Goal: Task Accomplishment & Management: Manage account settings

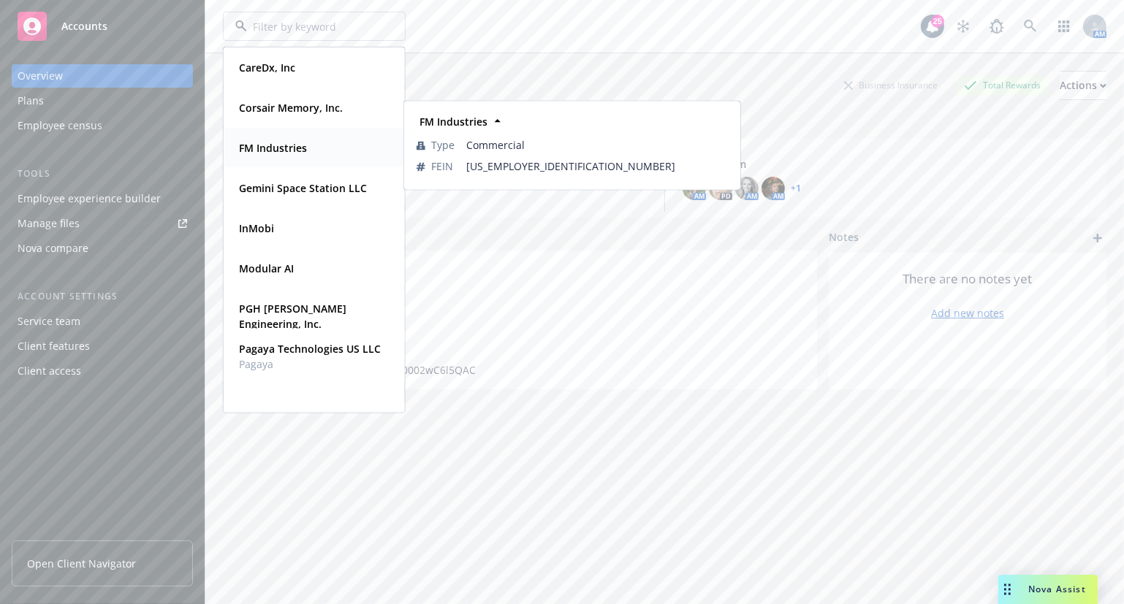
click at [312, 153] on div "FM Industries" at bounding box center [314, 147] width 162 height 21
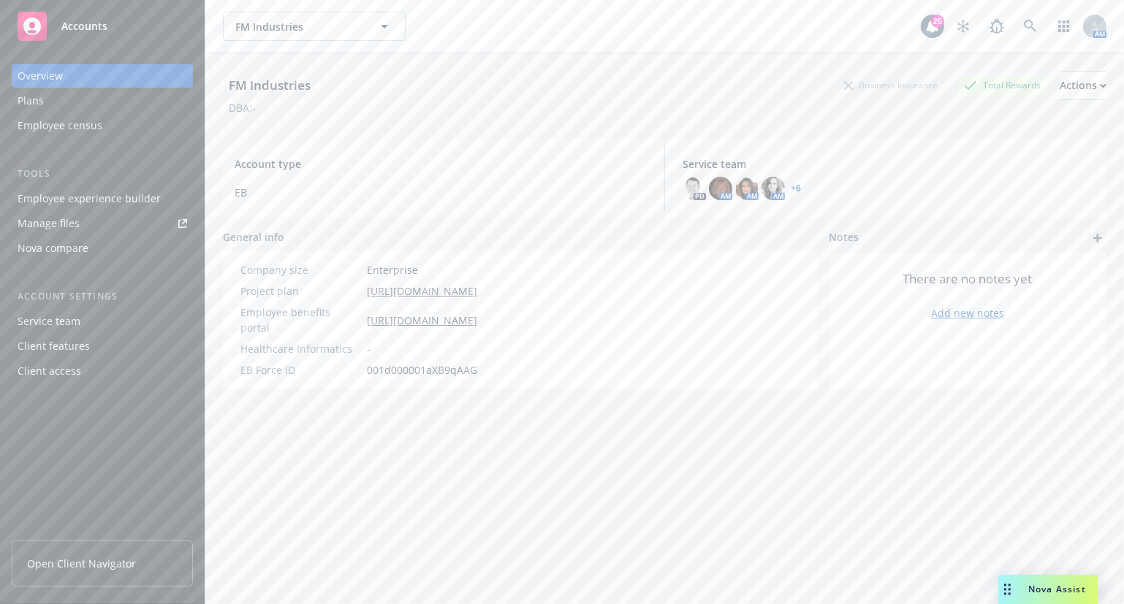
click at [103, 201] on div "Employee experience builder" at bounding box center [89, 198] width 143 height 23
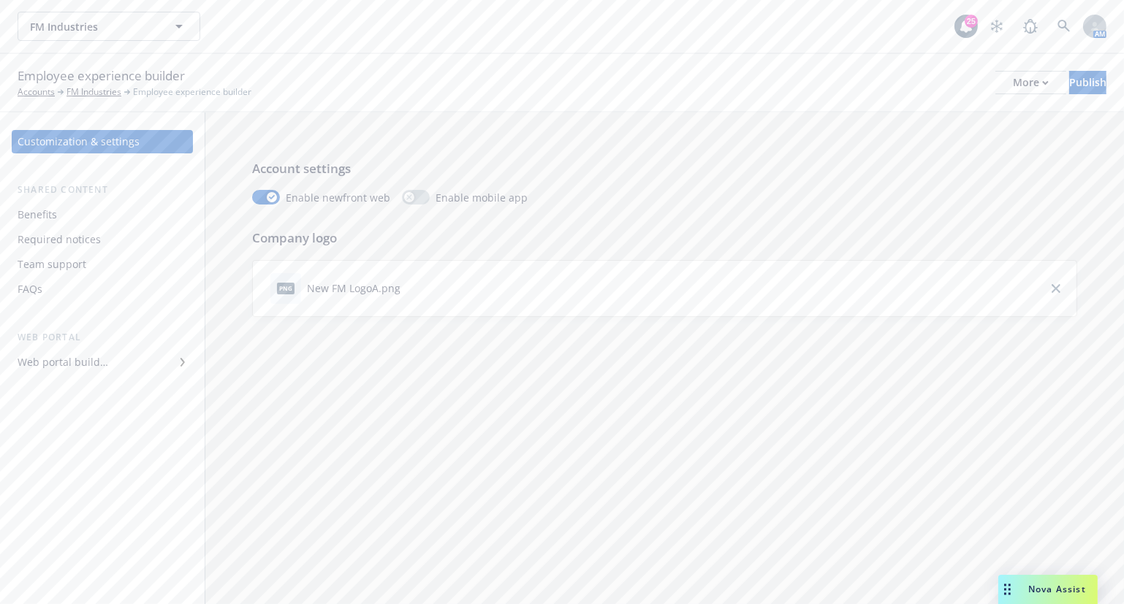
click at [90, 239] on div "Required notices" at bounding box center [59, 239] width 83 height 23
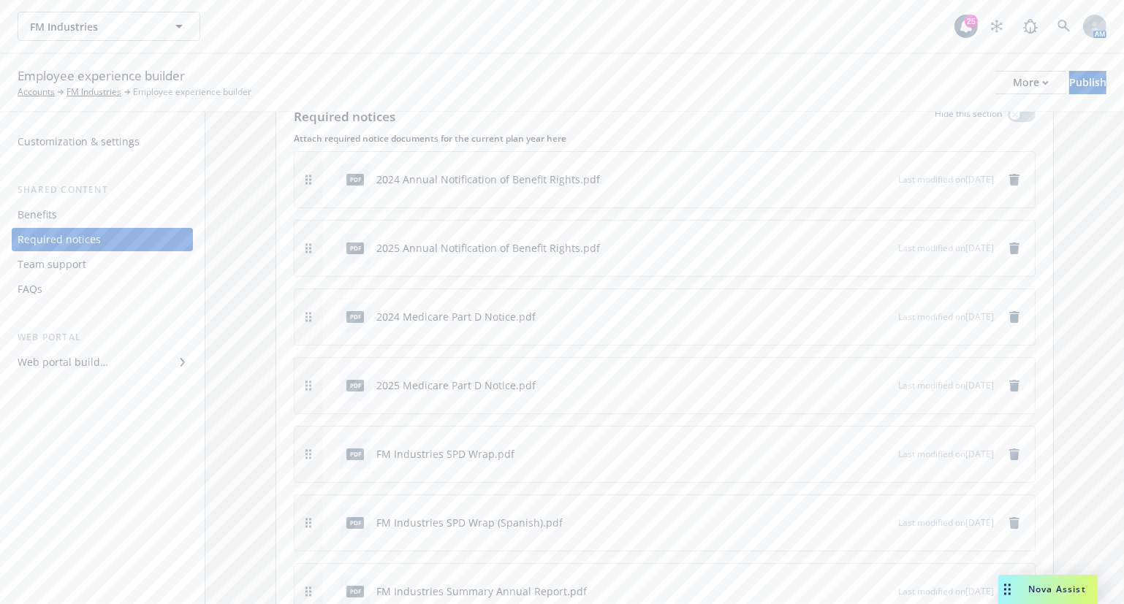
scroll to position [66, 0]
click at [1009, 180] on icon "remove" at bounding box center [1014, 184] width 10 height 12
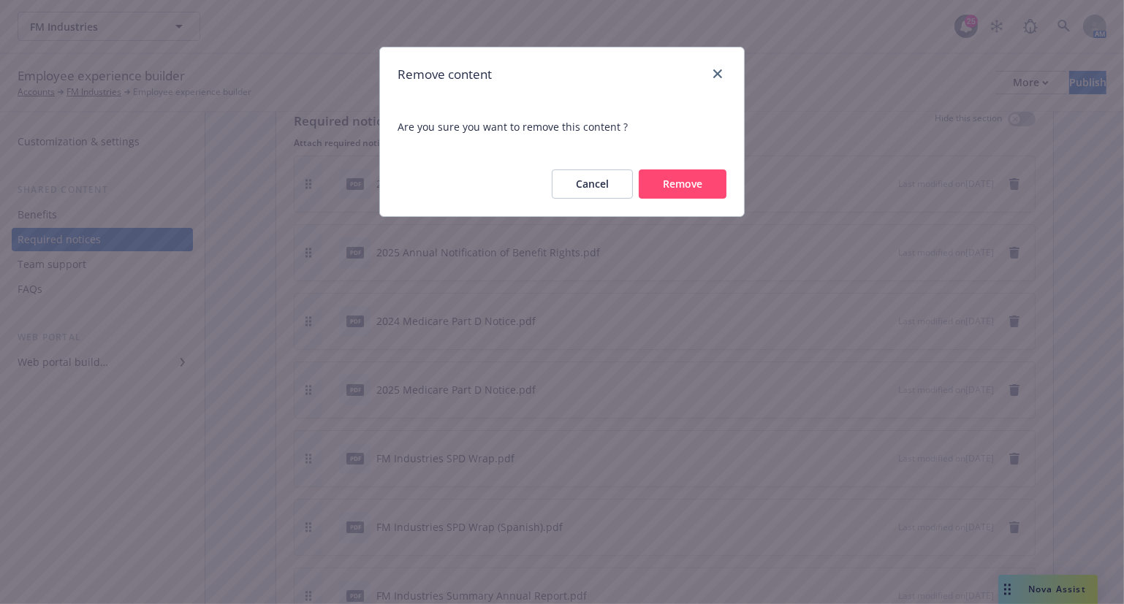
click at [684, 186] on button "Remove" at bounding box center [682, 183] width 88 height 29
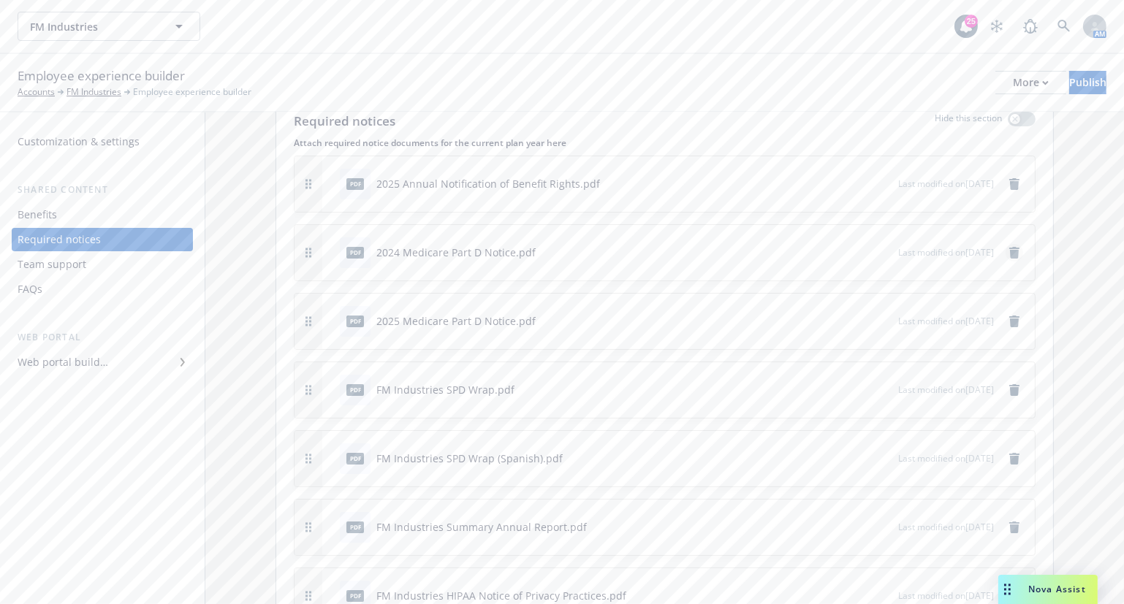
click at [1008, 247] on icon "remove" at bounding box center [1014, 253] width 12 height 12
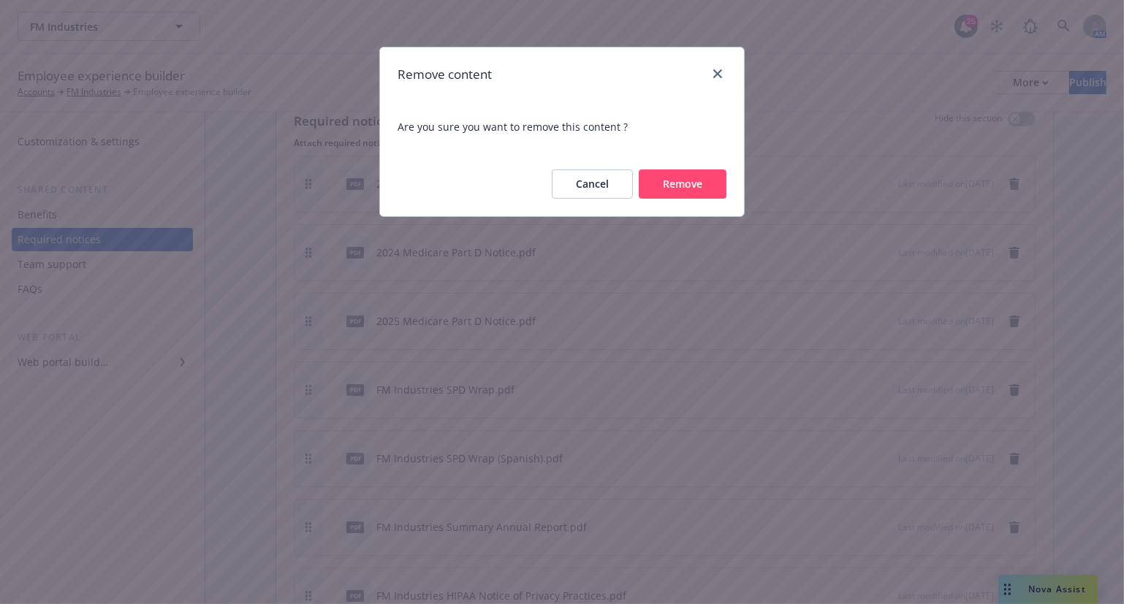
click at [687, 179] on button "Remove" at bounding box center [682, 183] width 88 height 29
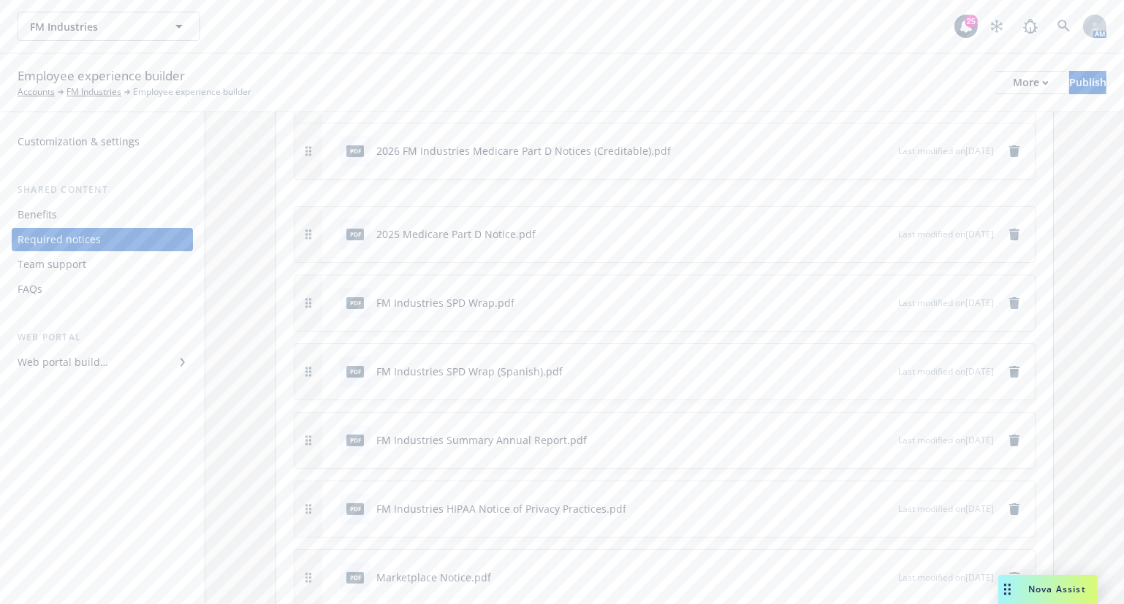
scroll to position [0, 0]
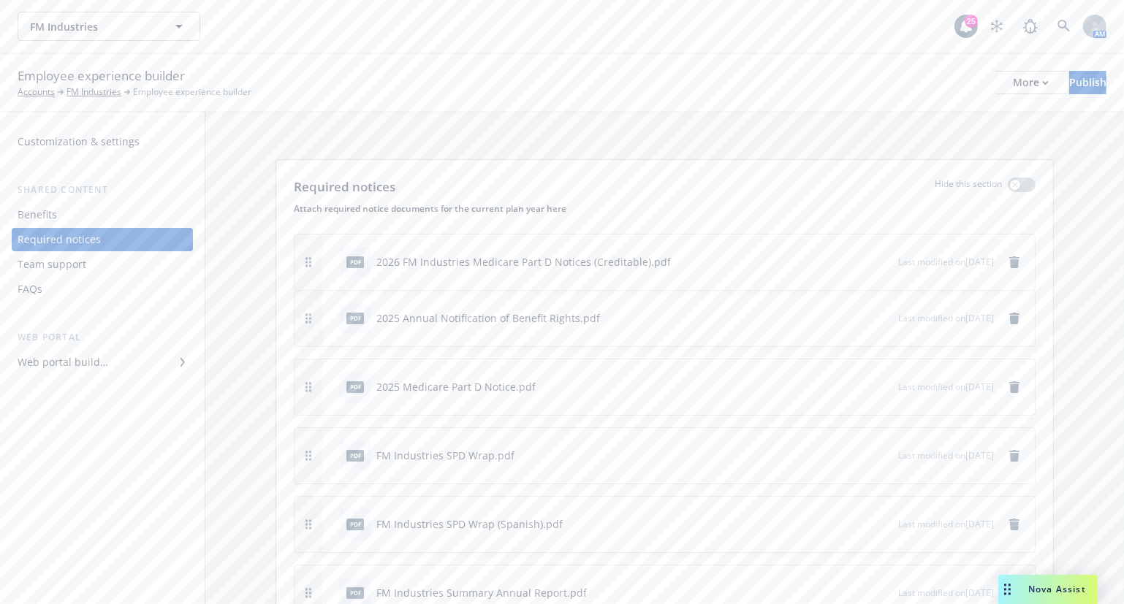
drag, startPoint x: 305, startPoint y: 465, endPoint x: 365, endPoint y: 260, distance: 213.6
click at [365, 260] on div "pdf 2026 FM Industries Medicare Part D Notices (Creditable).pdf Last modified o…" at bounding box center [664, 262] width 740 height 56
drag, startPoint x: 310, startPoint y: 394, endPoint x: 321, endPoint y: 330, distance: 65.2
click at [321, 330] on button "button" at bounding box center [308, 316] width 28 height 56
click at [832, 248] on button "button" at bounding box center [838, 249] width 12 height 12
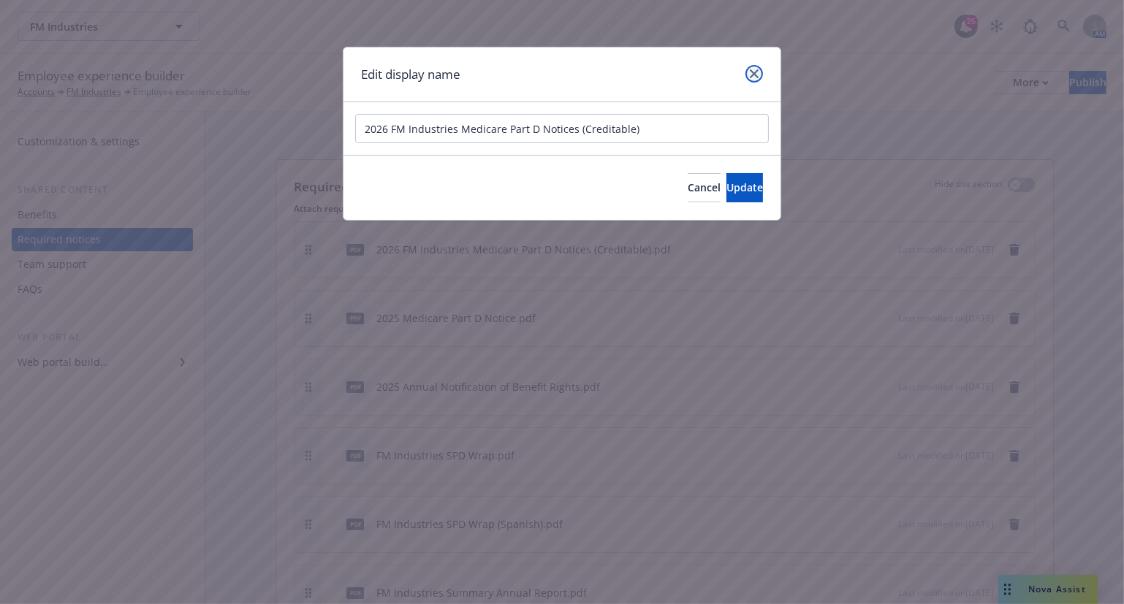
click at [760, 72] on link "close" at bounding box center [754, 74] width 18 height 18
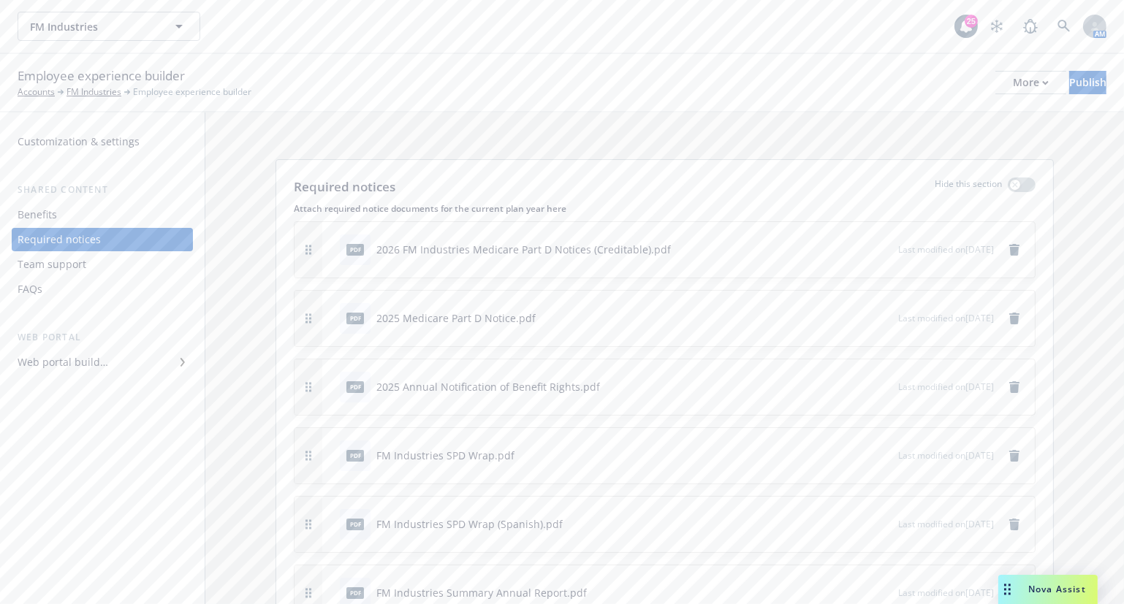
click at [834, 249] on icon "button" at bounding box center [838, 249] width 9 height 9
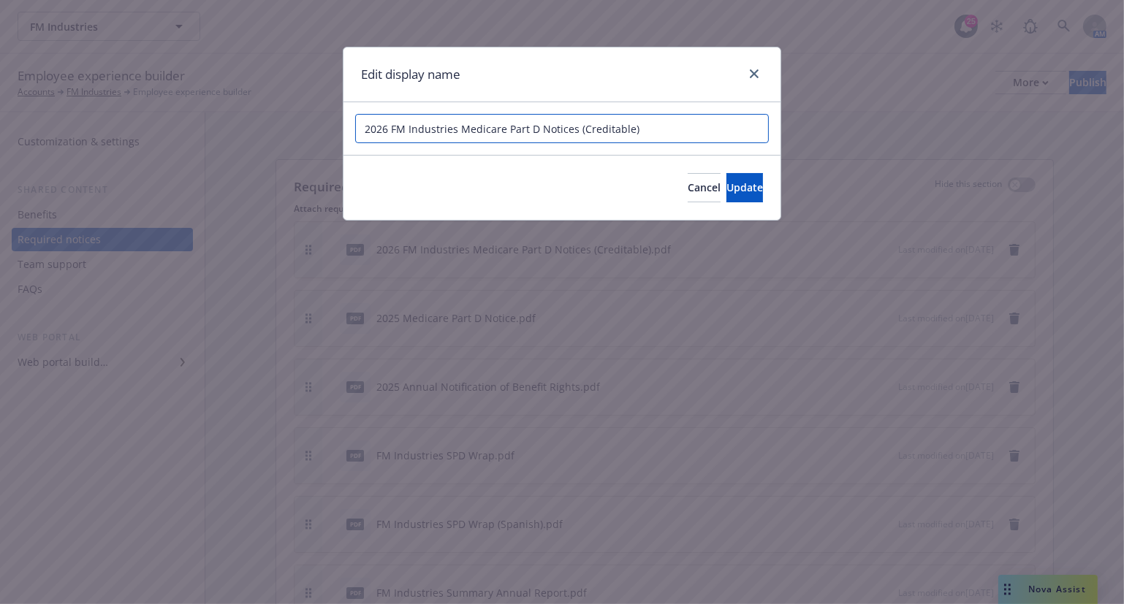
drag, startPoint x: 458, startPoint y: 126, endPoint x: 391, endPoint y: 125, distance: 67.2
click at [391, 125] on input "2026 FM Industries Medicare Part D Notices (Creditable)" at bounding box center [561, 128] width 413 height 29
type input "2026 Medicare Part D Notices (Creditable)"
click at [748, 192] on button "Update" at bounding box center [744, 187] width 37 height 29
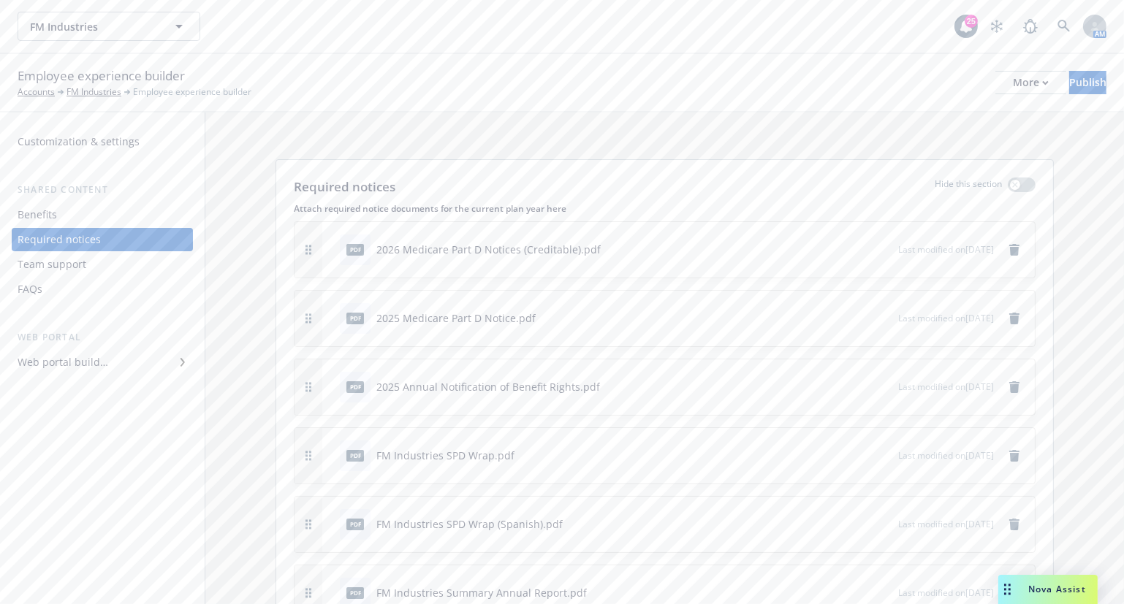
click at [802, 318] on div "pdf 2025 Medicare Part D Notice.pdf" at bounding box center [616, 318] width 564 height 32
click at [834, 319] on icon "button" at bounding box center [838, 317] width 9 height 9
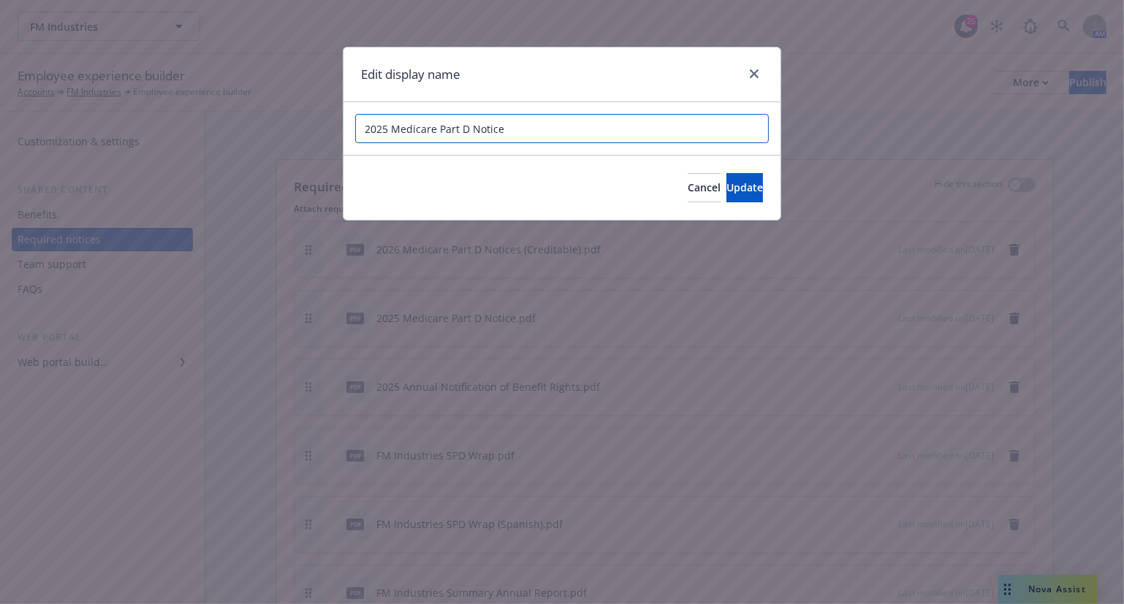
click at [504, 129] on input "2025 Medicare Part D Notice" at bounding box center [561, 128] width 413 height 29
type input "2025 Medicare Part D Notices (Creditable)"
click at [731, 186] on span "Update" at bounding box center [744, 187] width 37 height 14
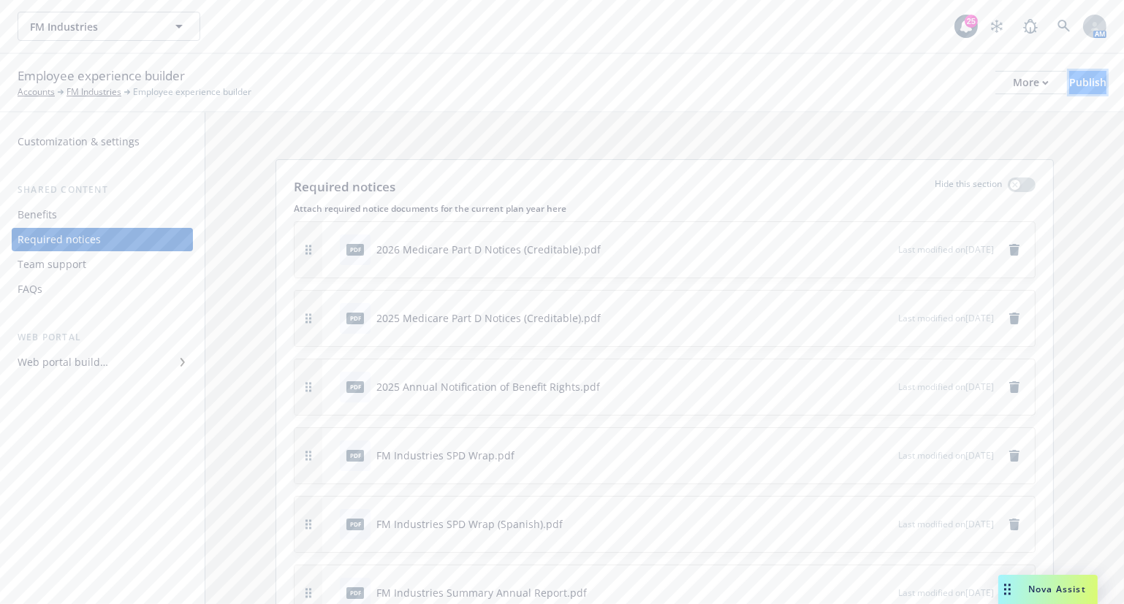
click at [1069, 89] on div "Publish" at bounding box center [1087, 83] width 37 height 22
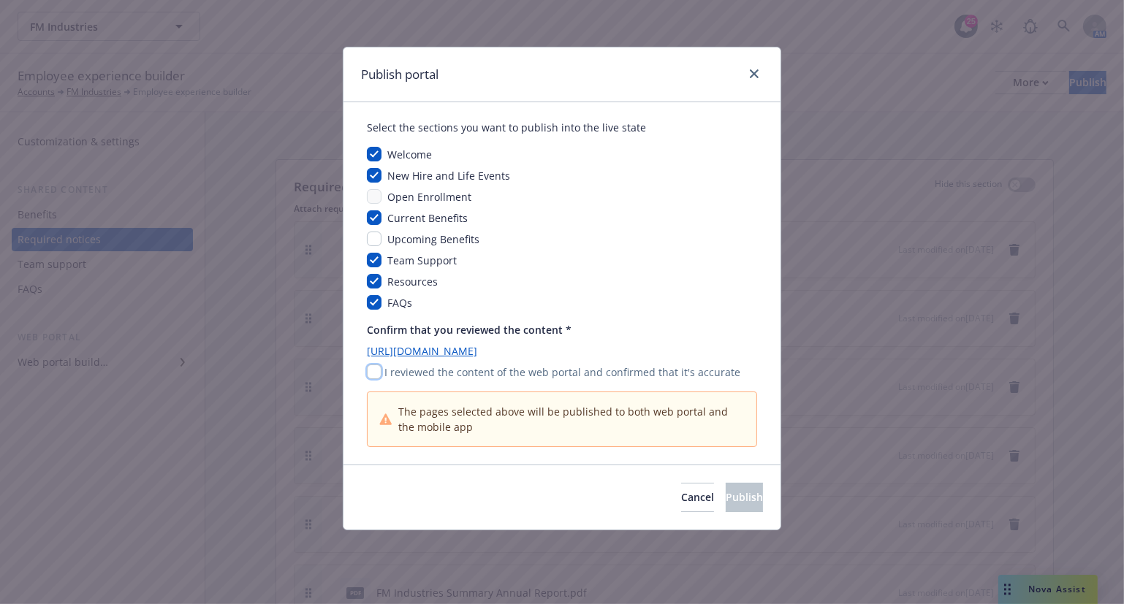
click at [368, 373] on input "checkbox" at bounding box center [374, 372] width 15 height 15
checkbox input "true"
click at [746, 495] on button "Publish" at bounding box center [743, 497] width 37 height 29
